Goal: Check status

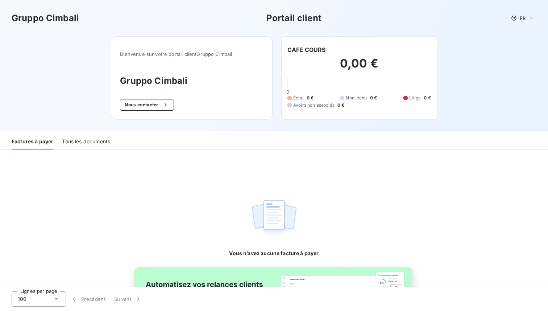
click at [387, 66] on h2 "0,00 €" at bounding box center [360, 67] width 144 height 22
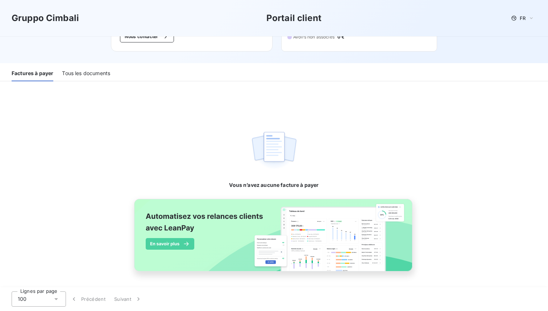
click at [79, 71] on div "Tous les documents" at bounding box center [86, 73] width 48 height 15
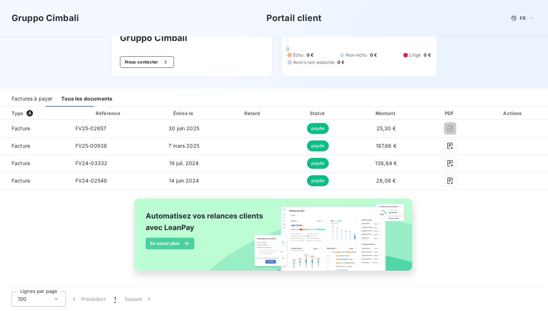
scroll to position [42, 0]
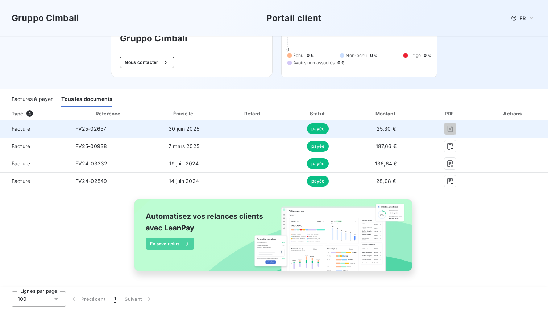
click at [99, 127] on span "FV25-02657" at bounding box center [90, 128] width 31 height 6
click at [23, 128] on span "Facture" at bounding box center [35, 128] width 58 height 7
click at [174, 130] on span "30 juin 2025" at bounding box center [184, 128] width 31 height 6
click at [220, 127] on td at bounding box center [253, 128] width 66 height 17
click at [311, 130] on span "payée" at bounding box center [318, 128] width 22 height 11
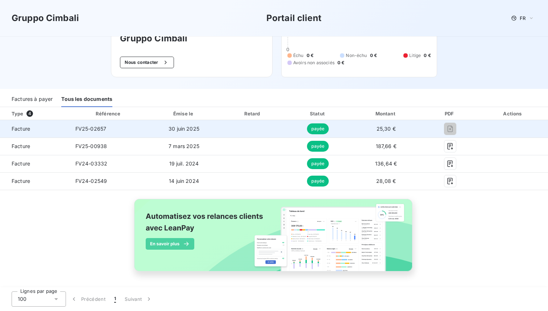
click at [382, 127] on span "25,30 €" at bounding box center [386, 128] width 19 height 6
click at [393, 128] on span "25,30 €" at bounding box center [386, 128] width 19 height 6
